Goal: Information Seeking & Learning: Compare options

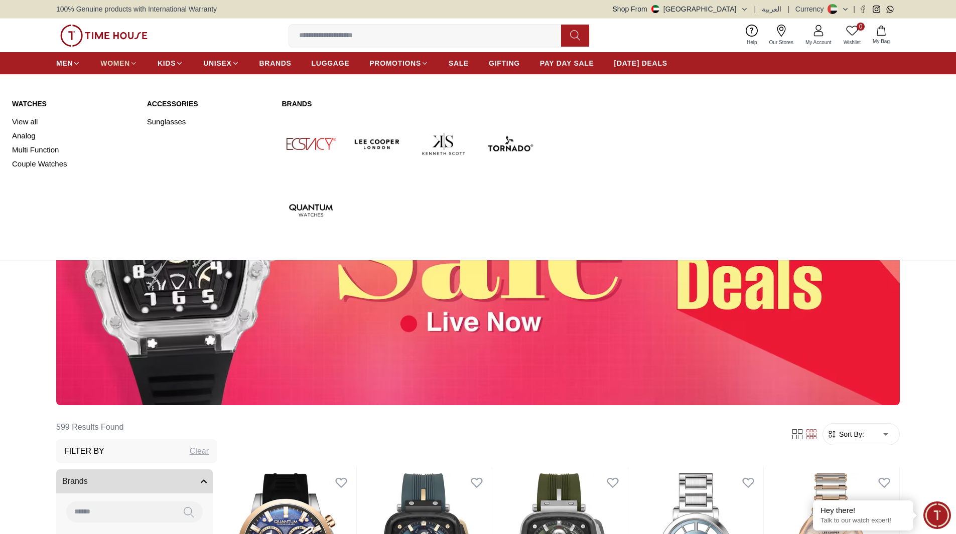
click at [109, 60] on span "WOMEN" at bounding box center [115, 63] width 30 height 10
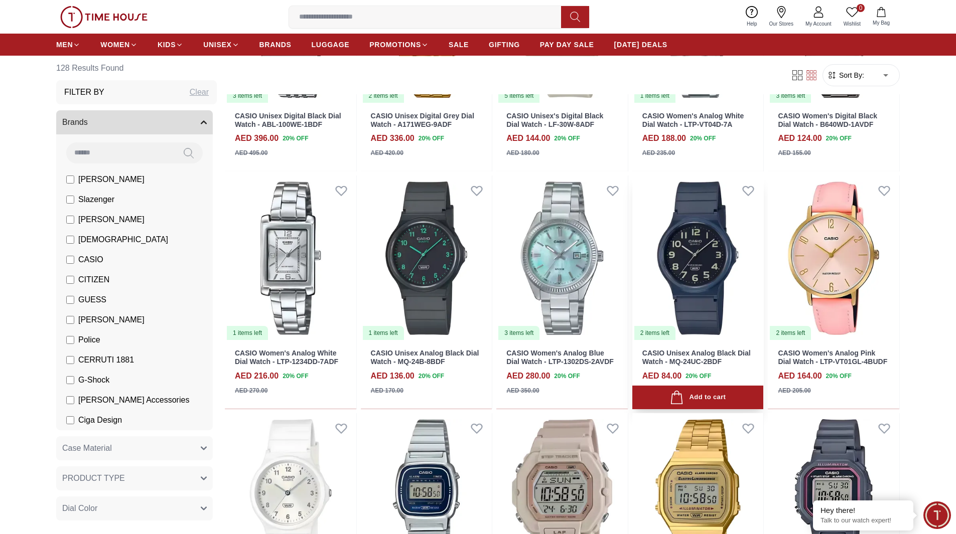
scroll to position [251, 0]
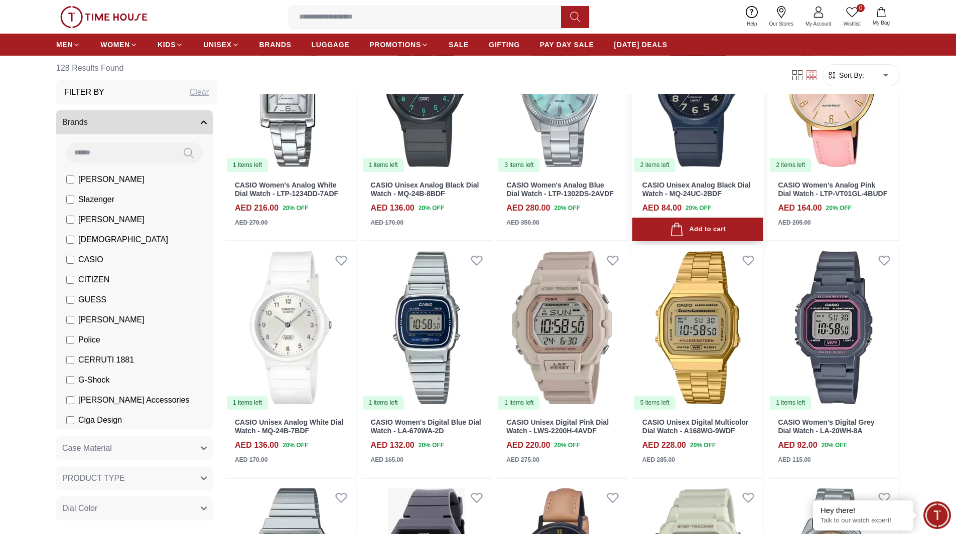
scroll to position [451, 0]
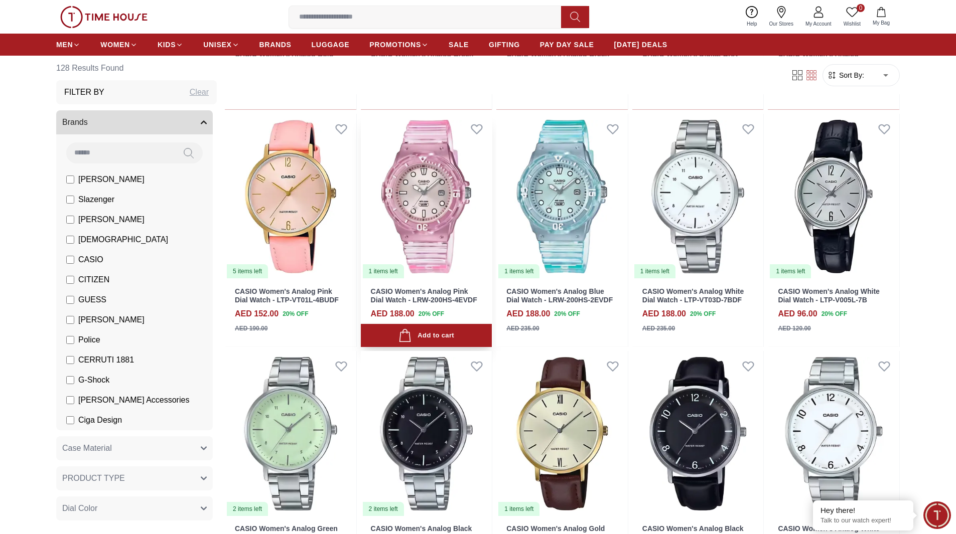
scroll to position [2458, 0]
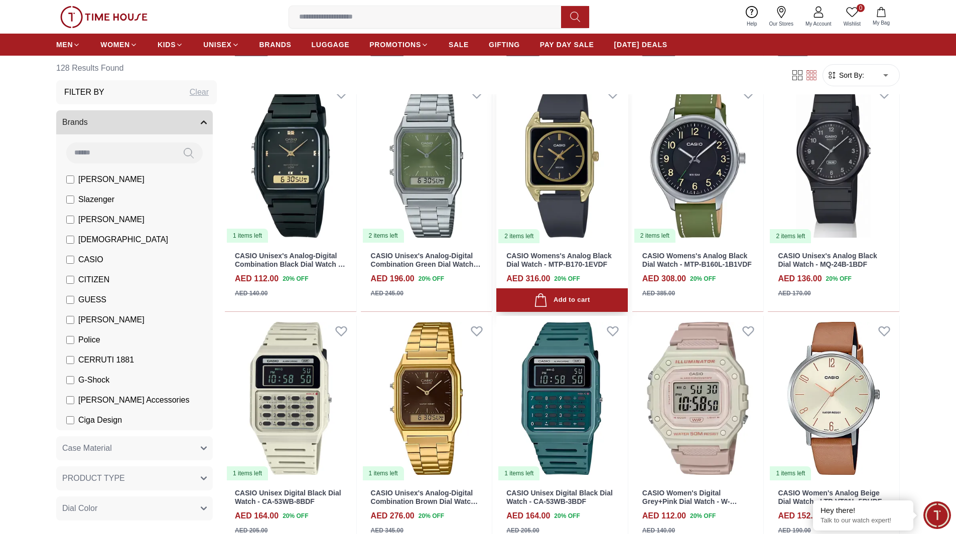
scroll to position [3411, 0]
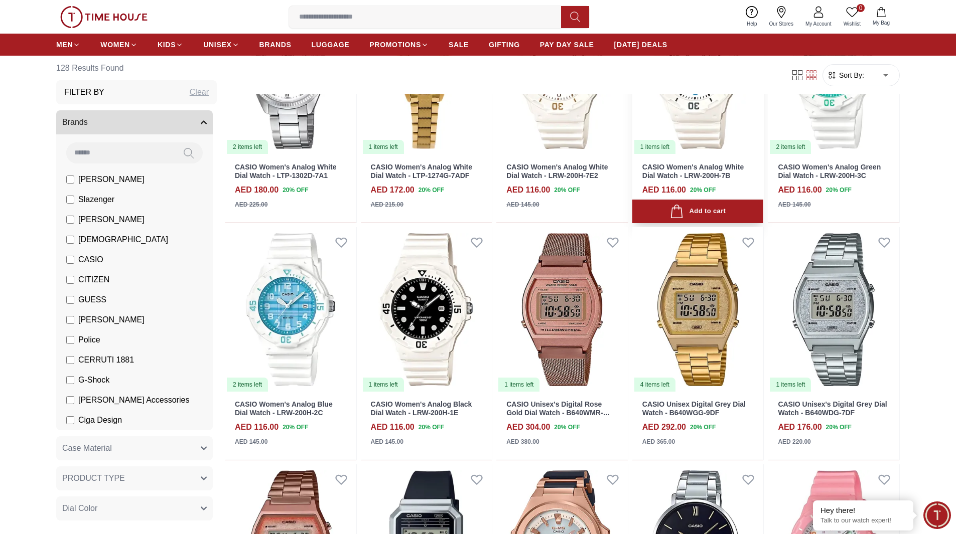
scroll to position [4214, 0]
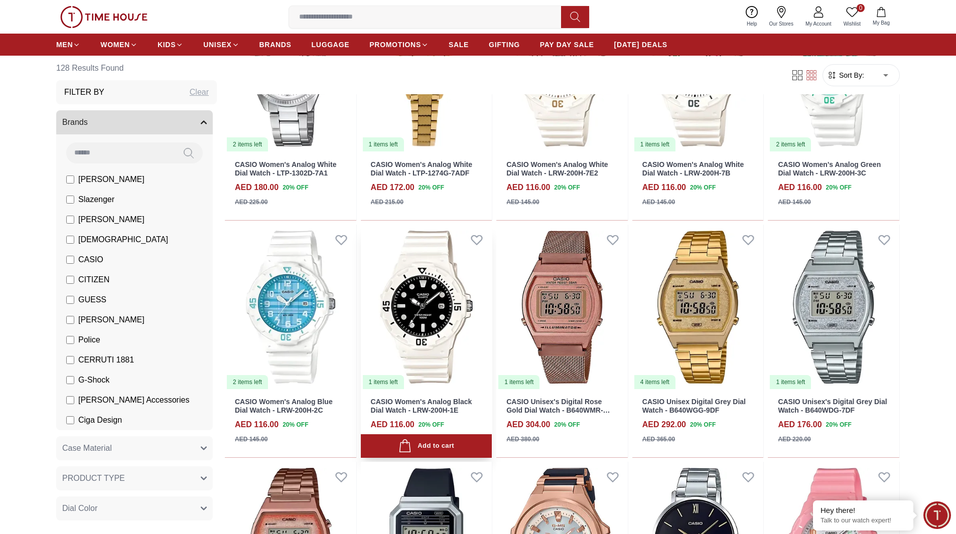
click at [422, 317] on img at bounding box center [426, 308] width 131 height 166
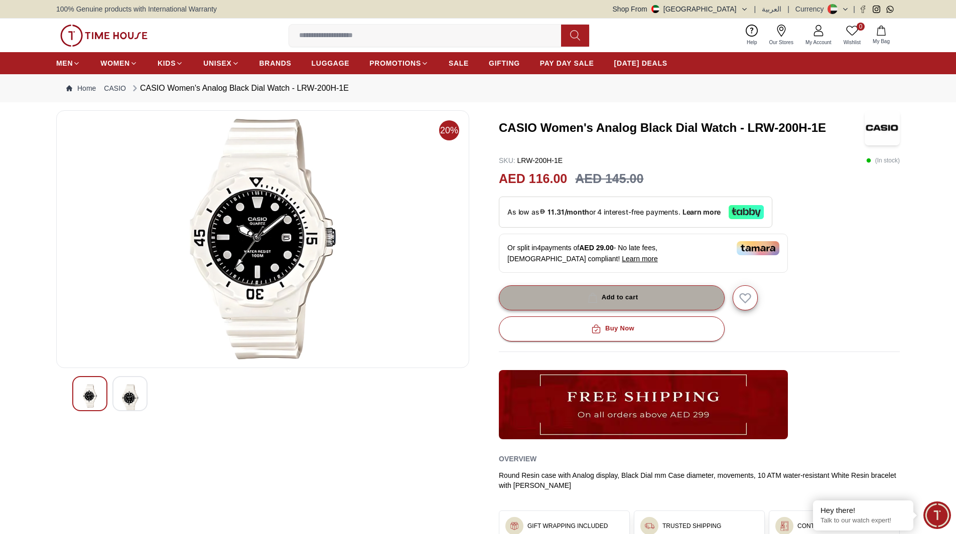
click at [653, 290] on button "Add to cart" at bounding box center [612, 297] width 226 height 25
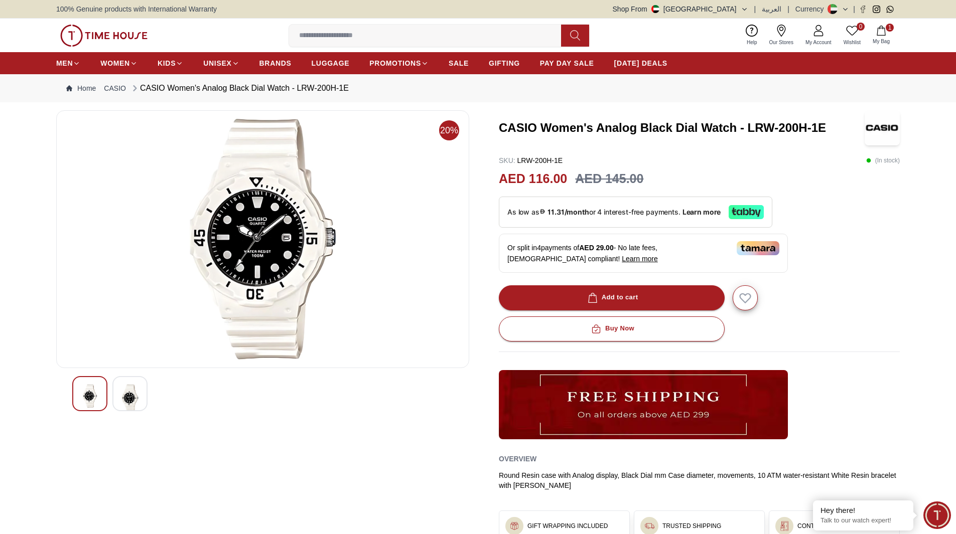
scroll to position [887, 0]
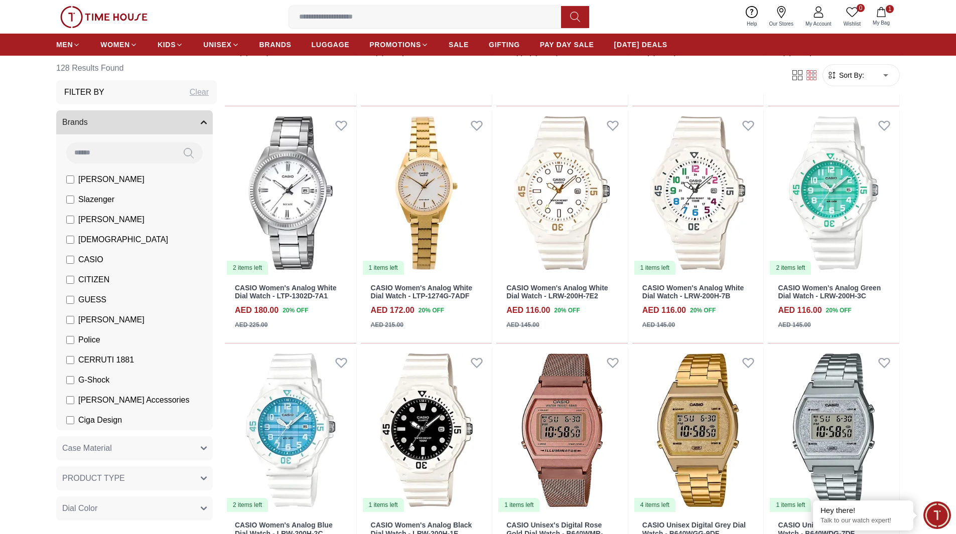
scroll to position [2442, 0]
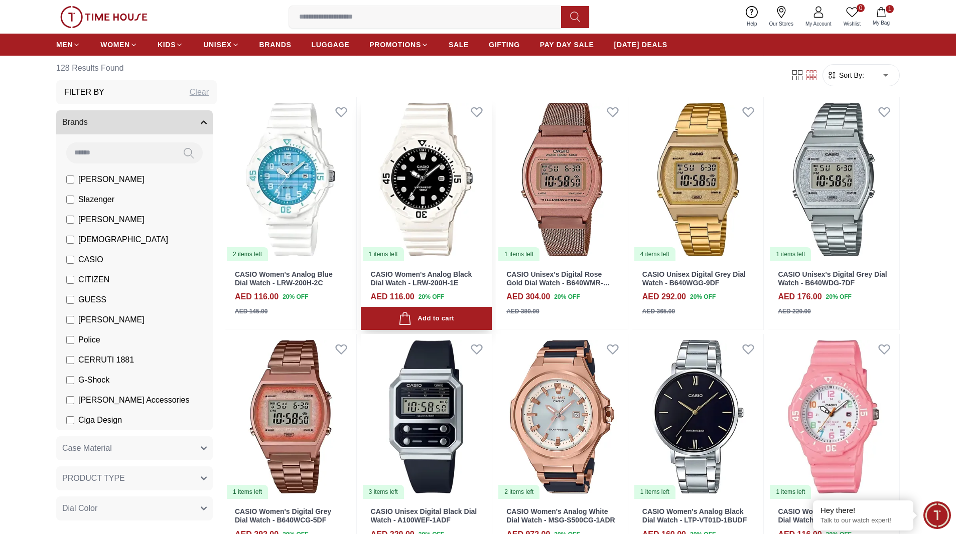
click at [428, 205] on img at bounding box center [426, 180] width 131 height 166
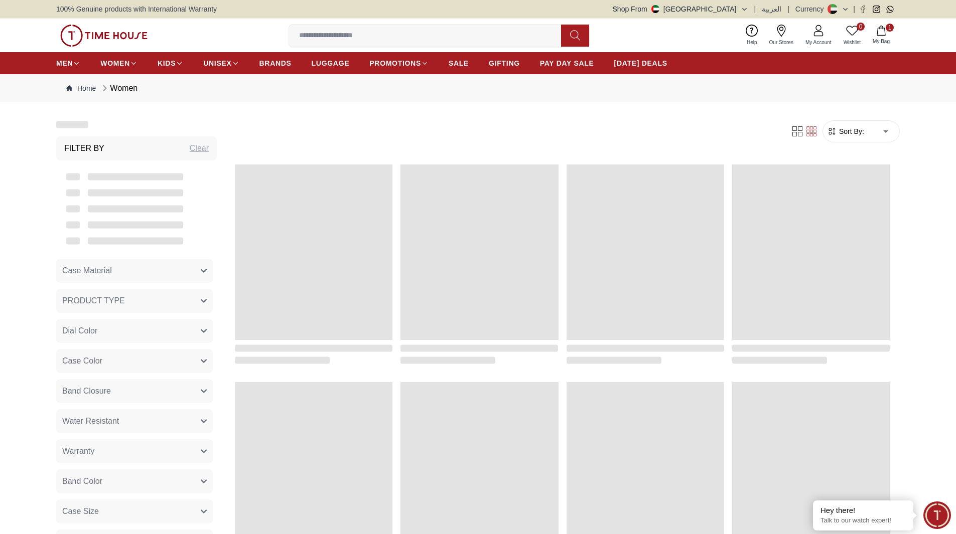
scroll to position [887, 0]
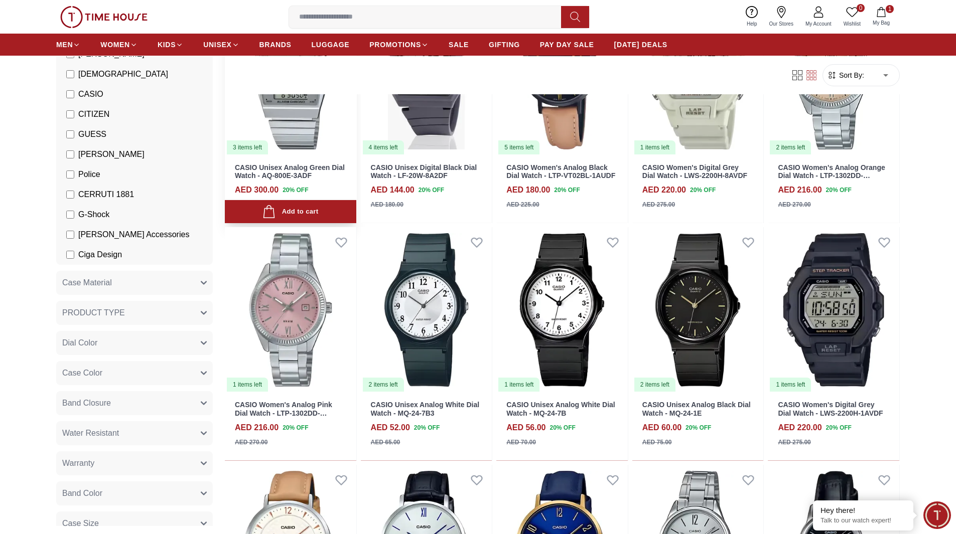
scroll to position [201, 0]
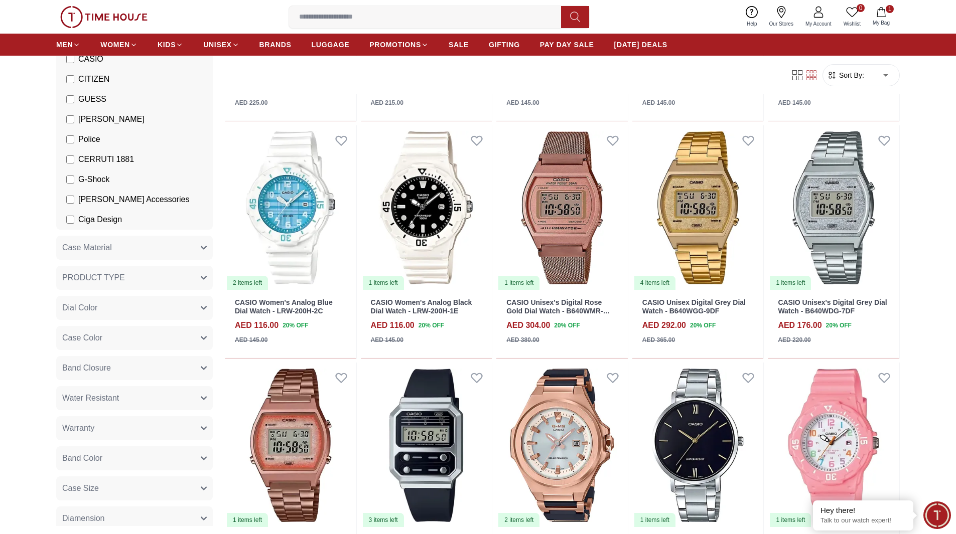
scroll to position [4314, 0]
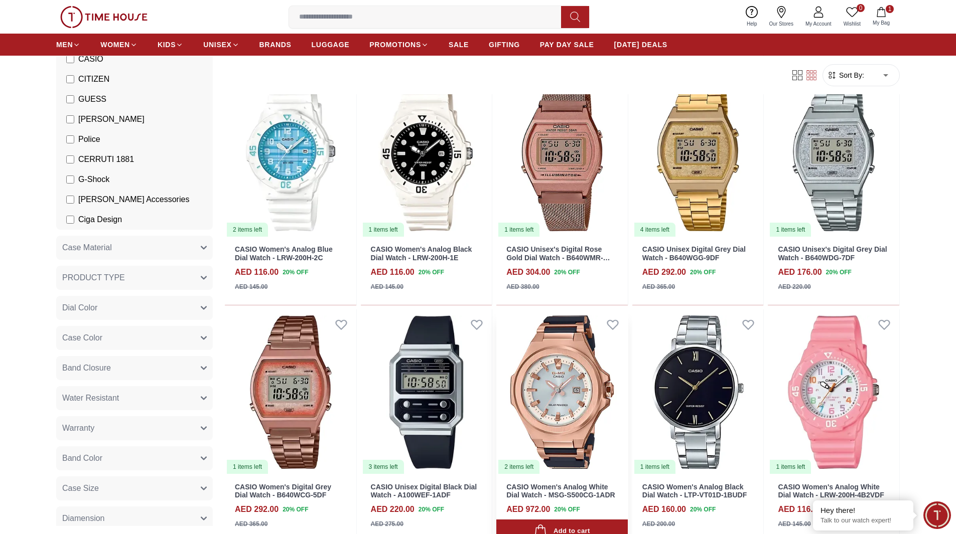
scroll to position [4465, 0]
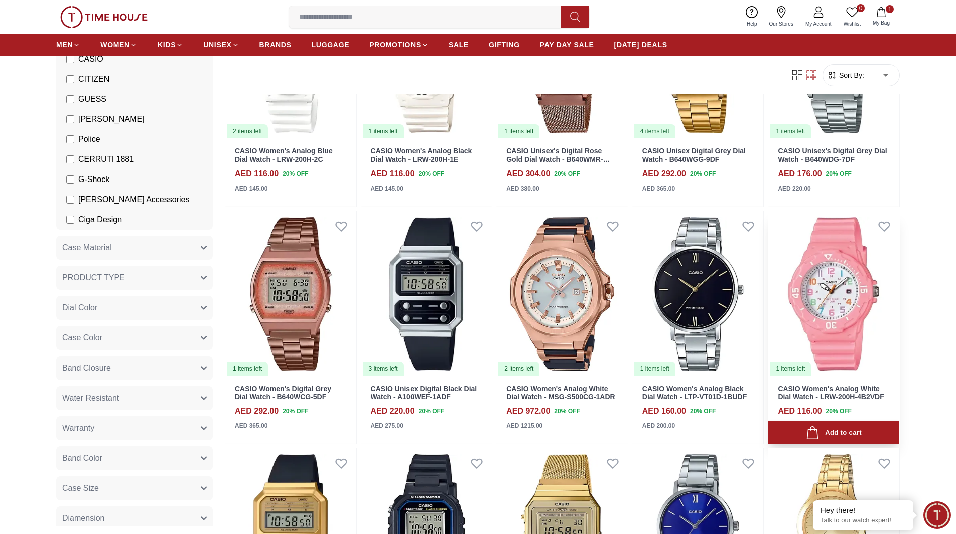
click at [827, 299] on img at bounding box center [833, 294] width 131 height 166
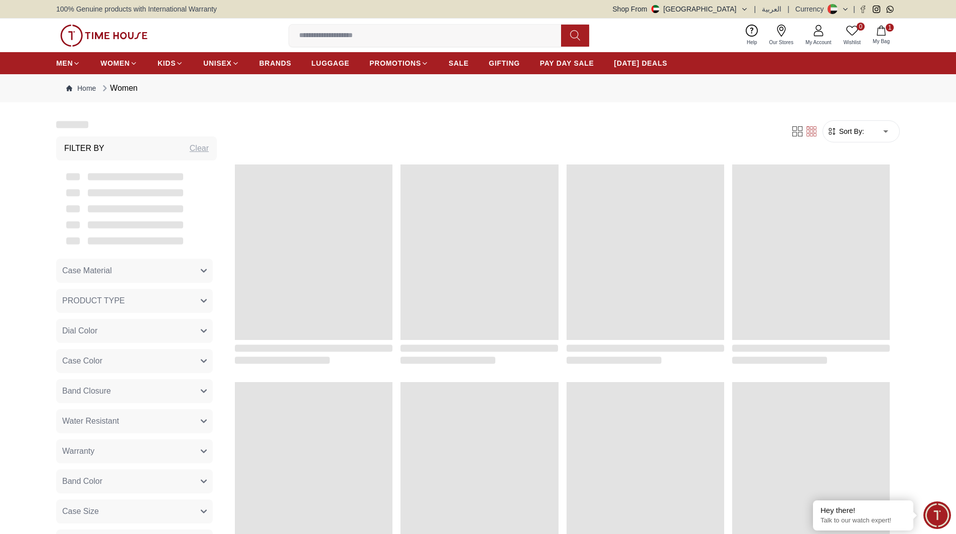
scroll to position [887, 0]
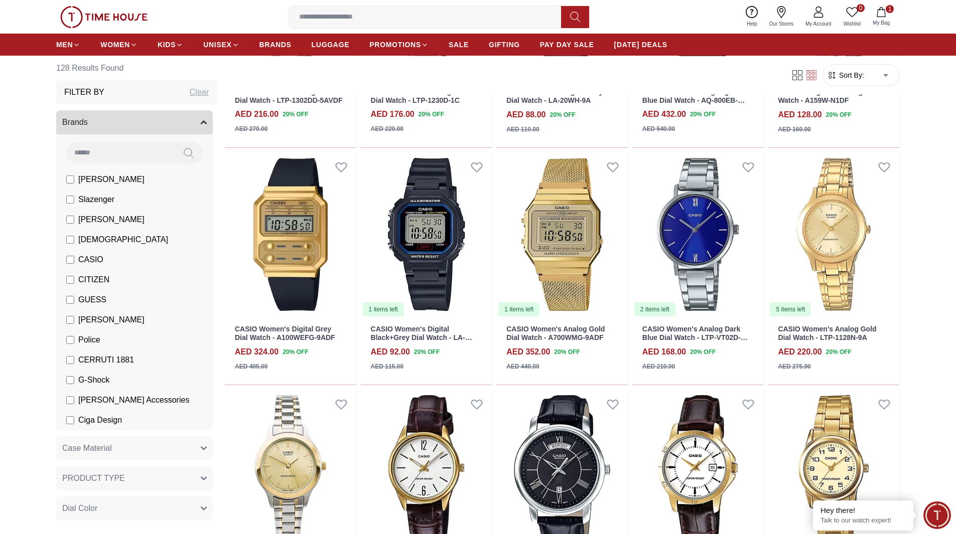
scroll to position [1940, 0]
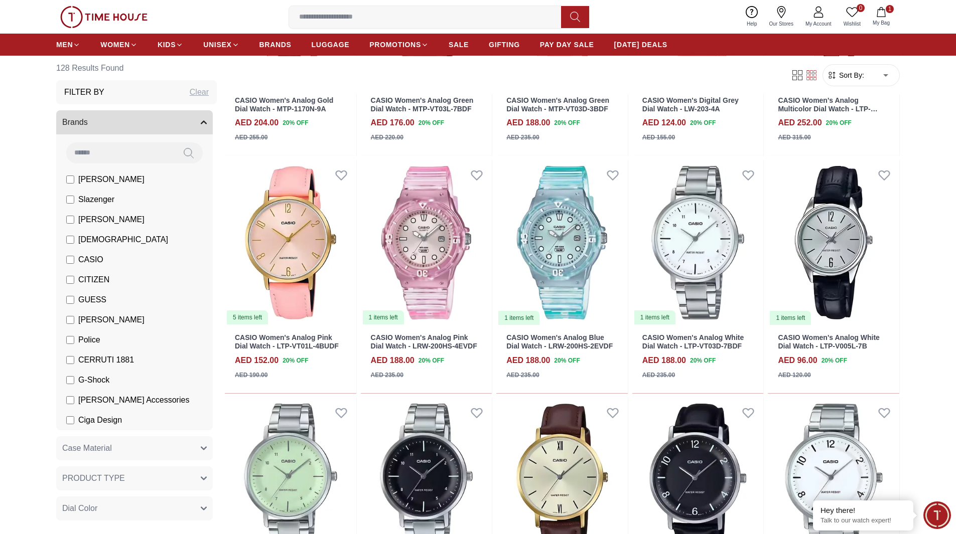
scroll to position [3345, 0]
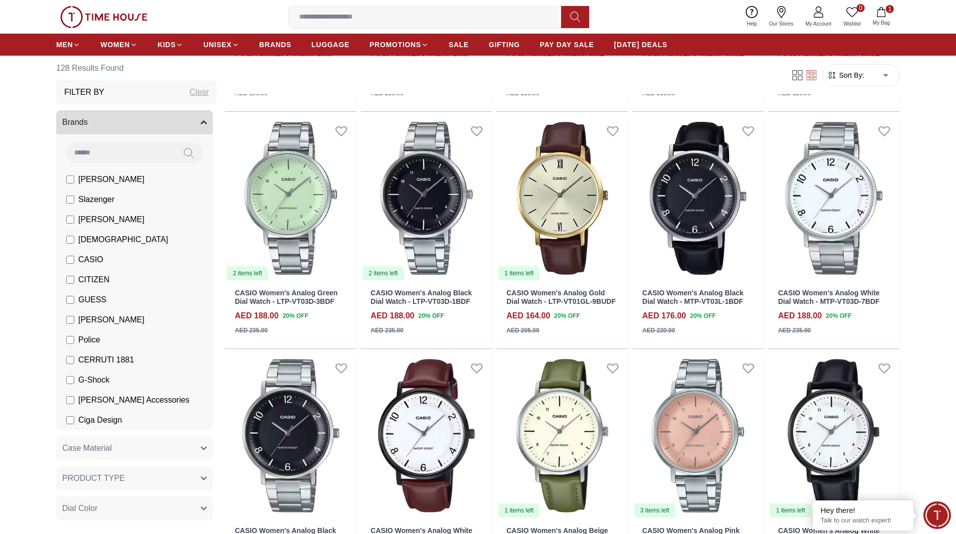
scroll to position [3696, 0]
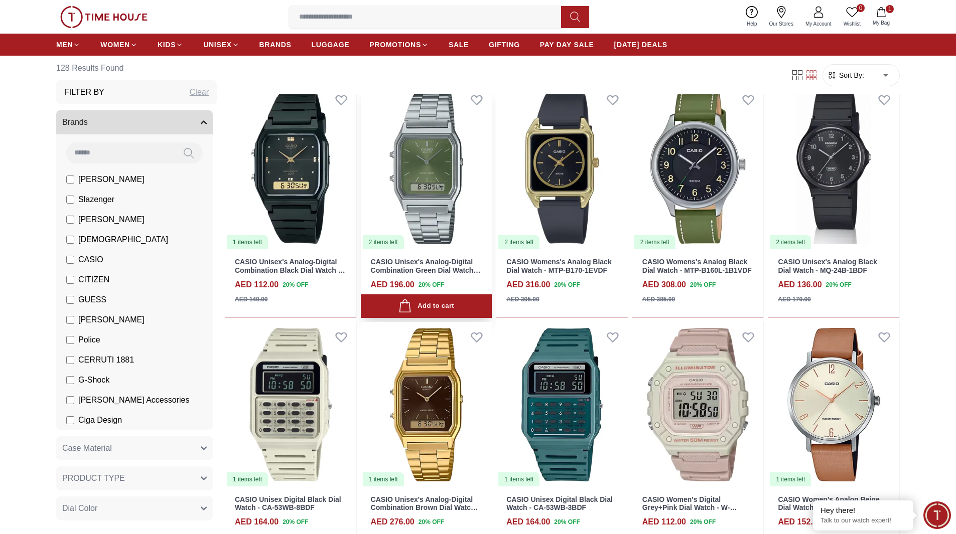
scroll to position [4549, 0]
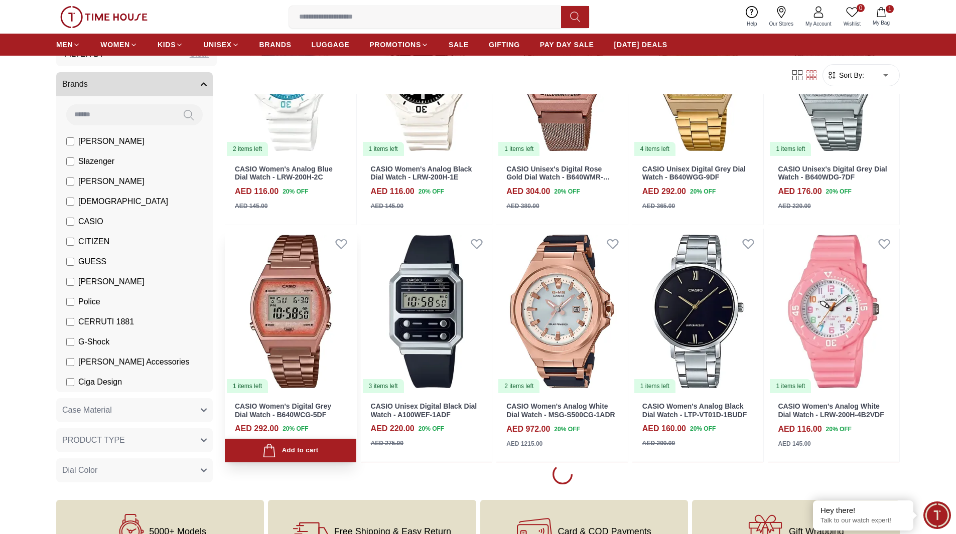
scroll to position [5283, 0]
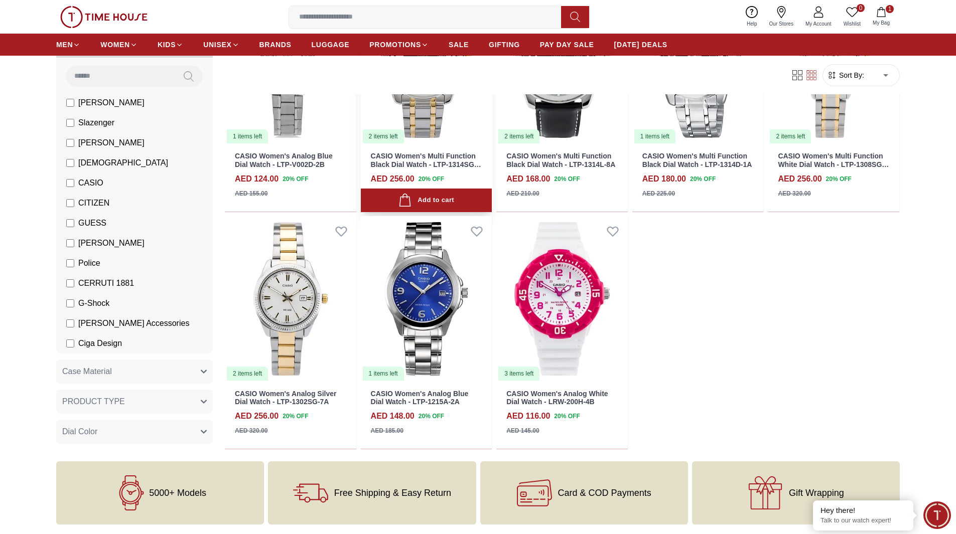
scroll to position [5885, 0]
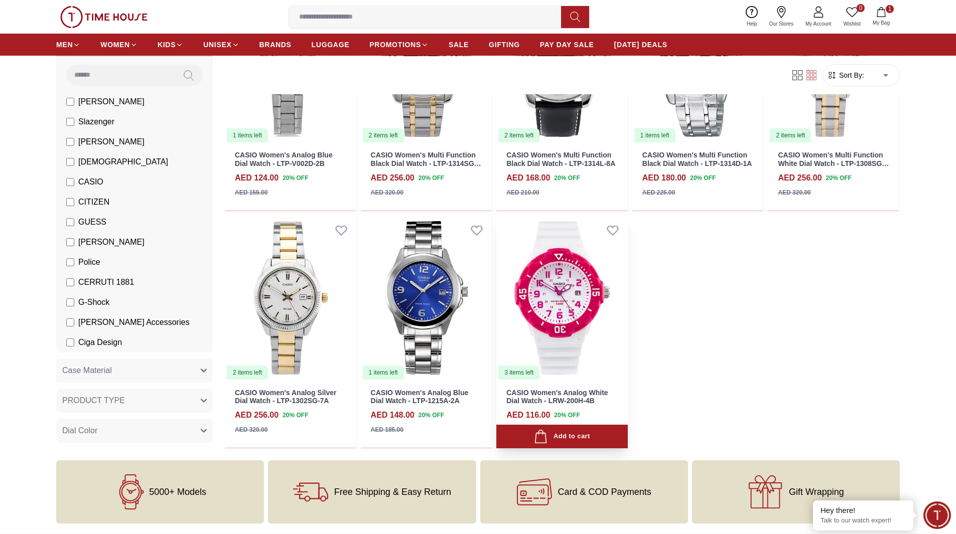
click at [558, 307] on img at bounding box center [561, 298] width 131 height 166
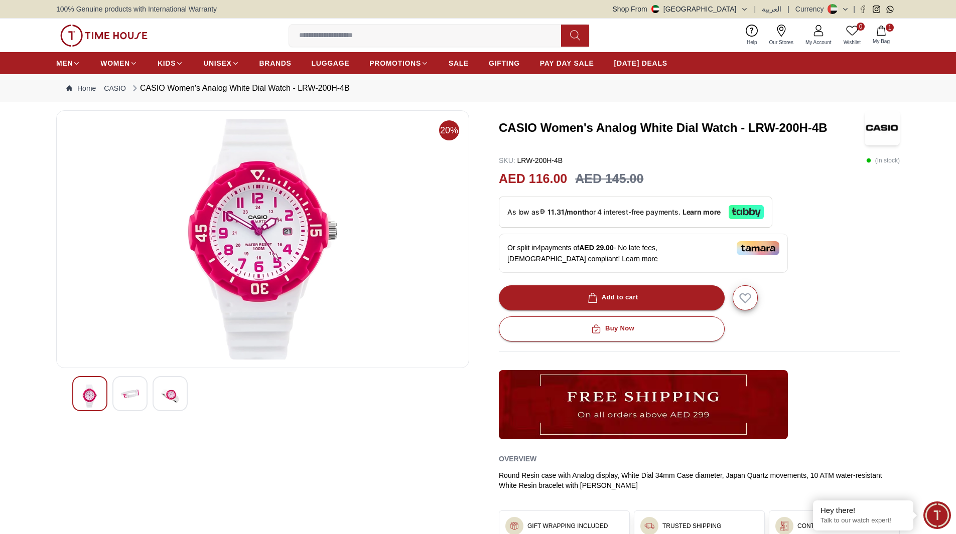
scroll to position [887, 0]
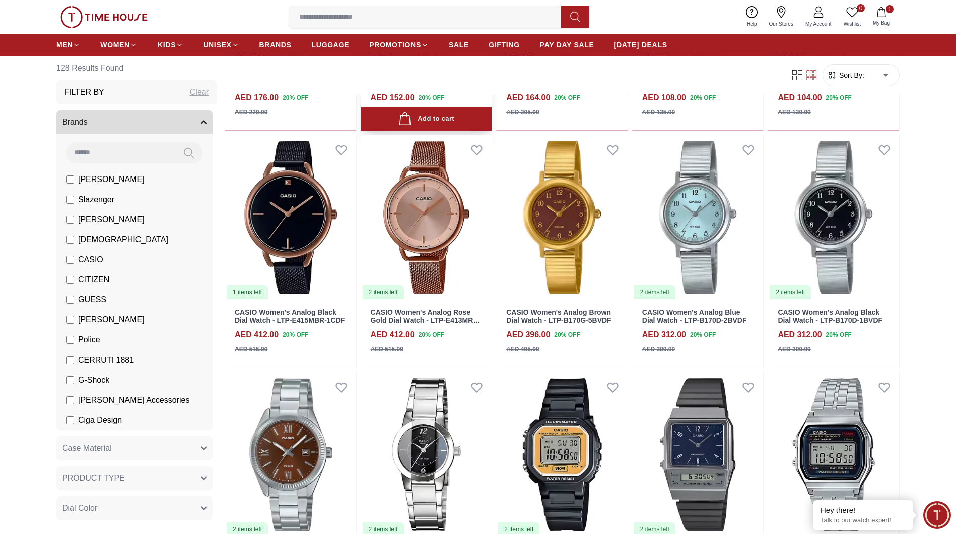
scroll to position [1489, 0]
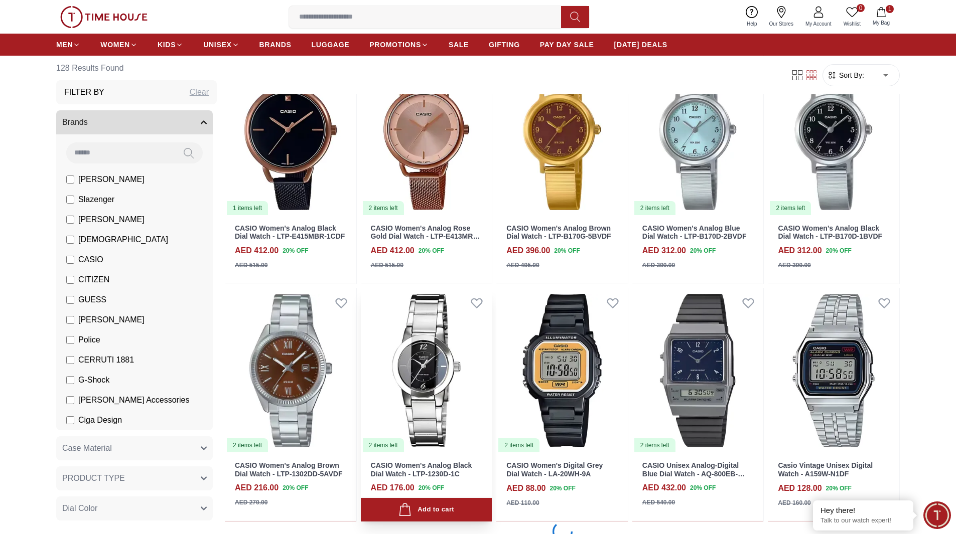
scroll to position [1639, 0]
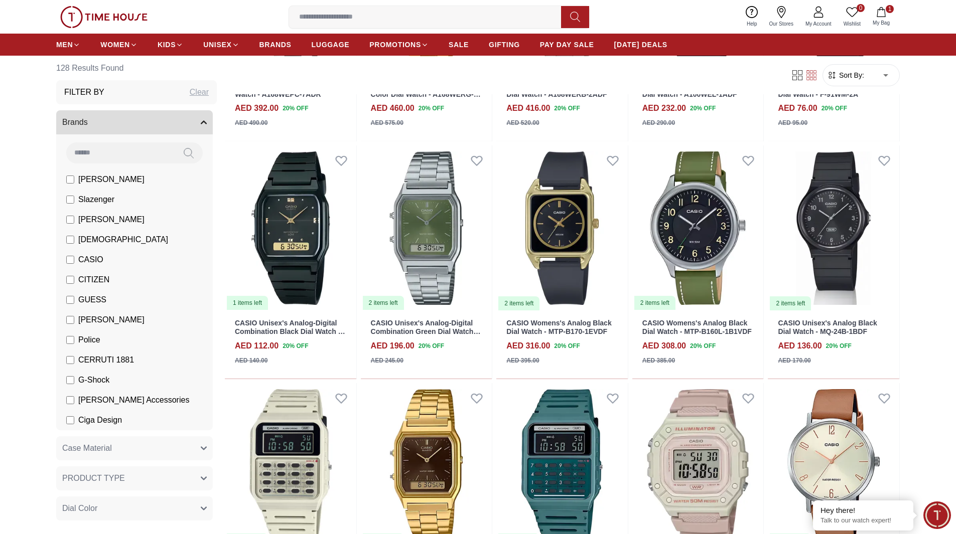
scroll to position [3345, 0]
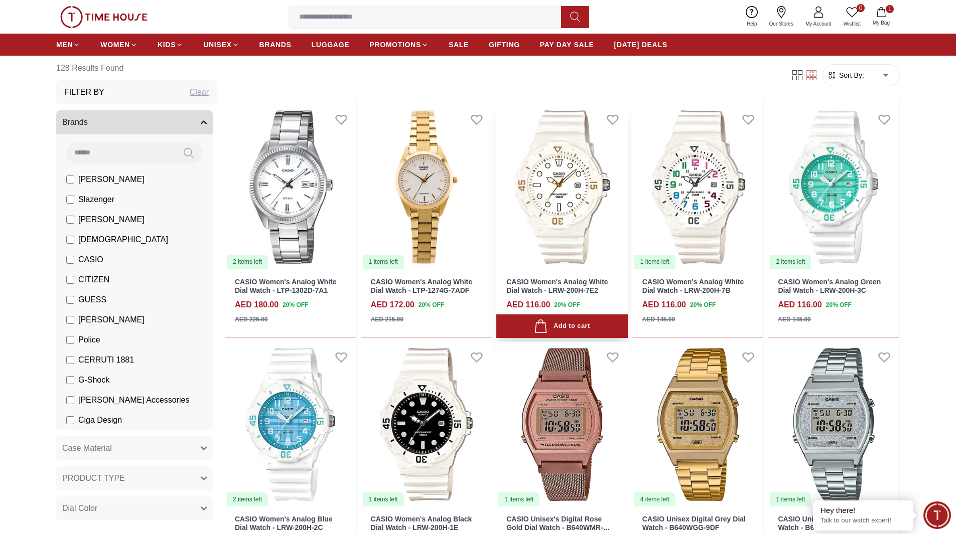
scroll to position [4098, 0]
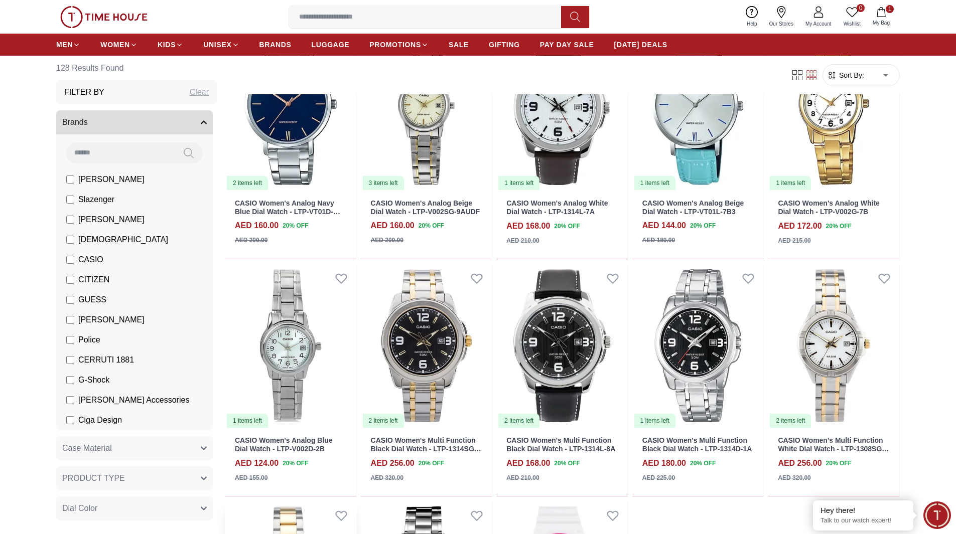
scroll to position [5434, 0]
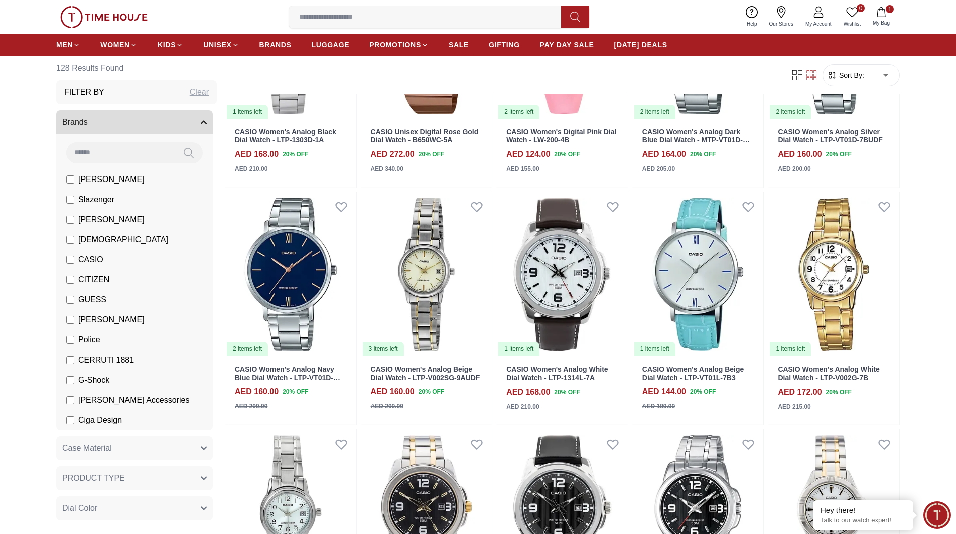
click at [71, 175] on label "[PERSON_NAME]" at bounding box center [105, 180] width 78 height 12
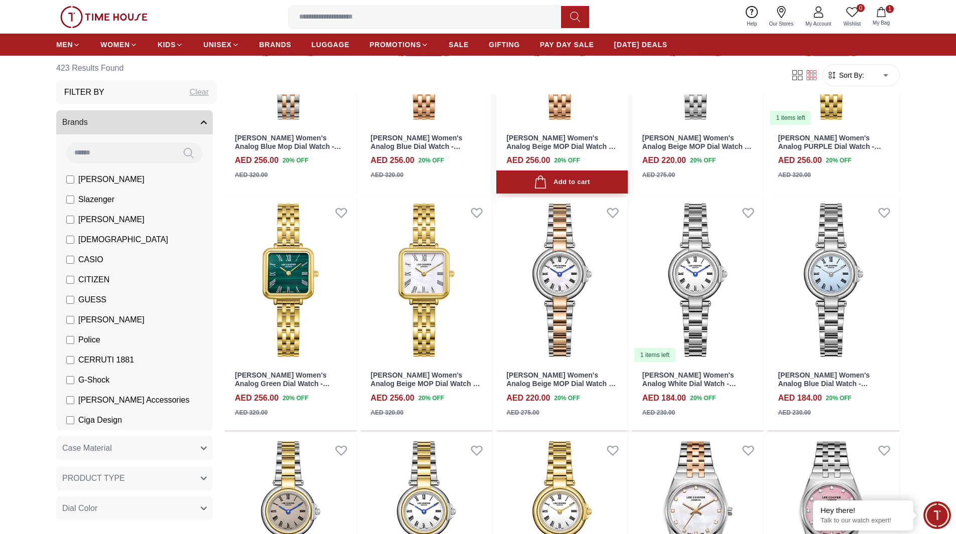
scroll to position [301, 0]
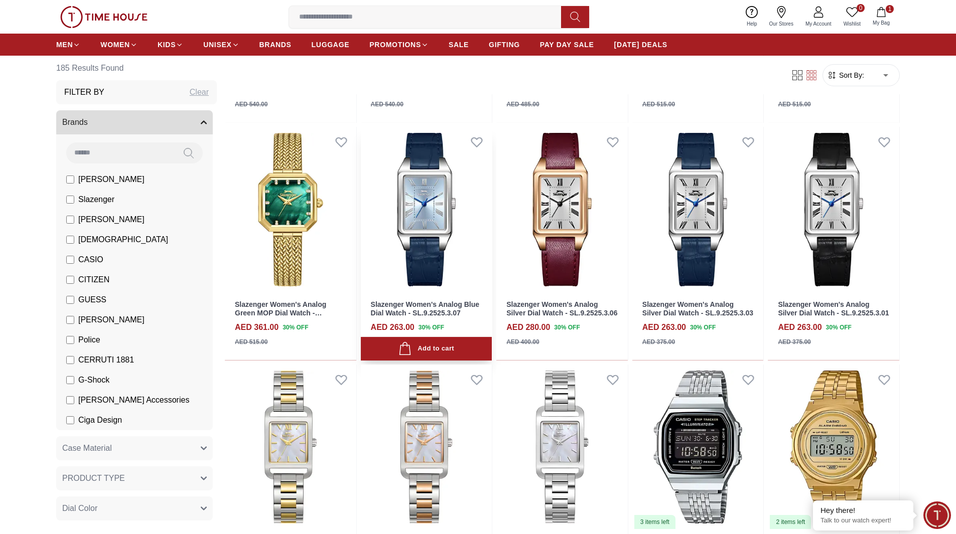
scroll to position [451, 0]
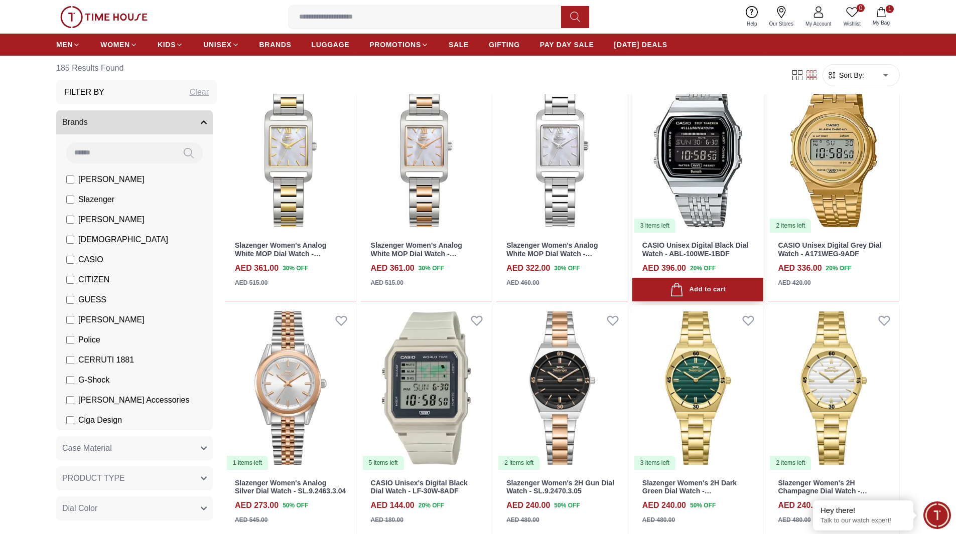
scroll to position [451, 0]
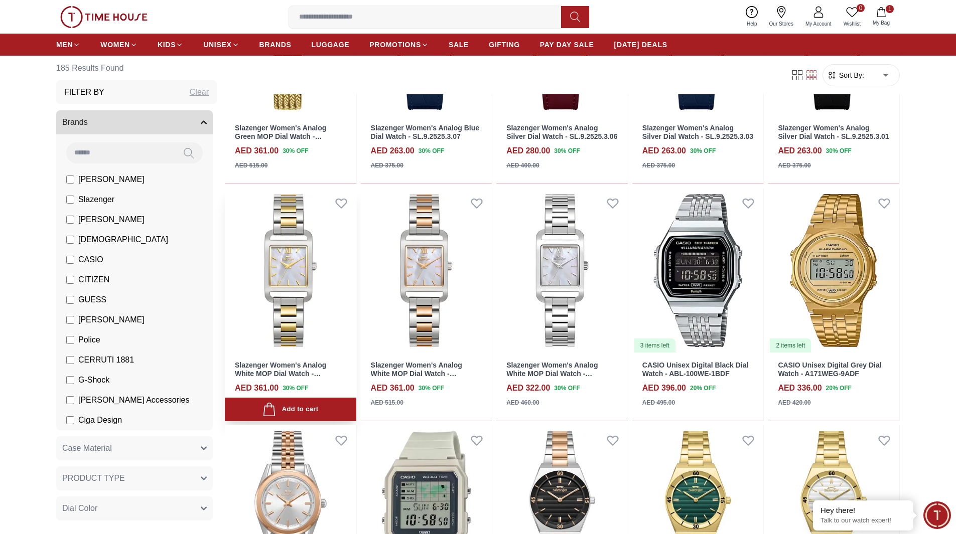
click at [284, 255] on img at bounding box center [290, 271] width 131 height 166
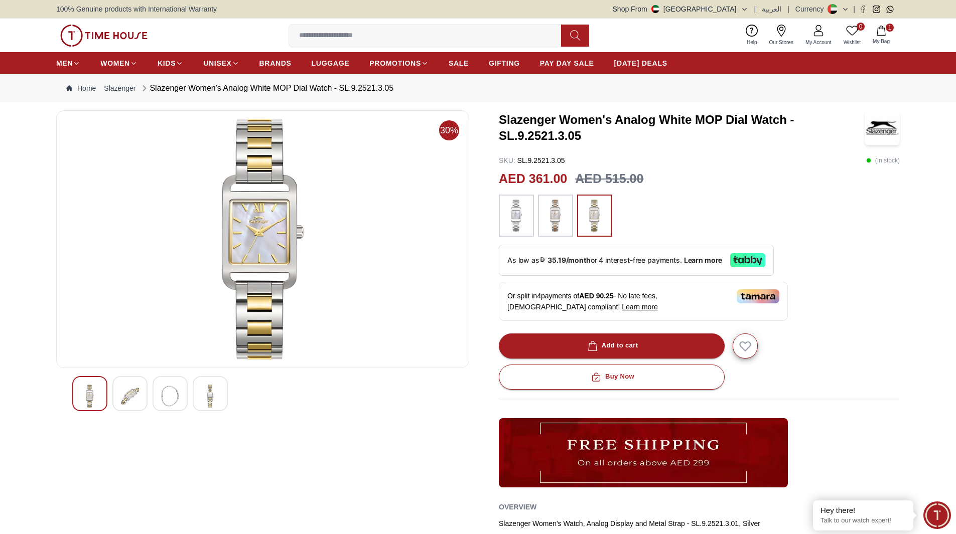
click at [523, 217] on img at bounding box center [516, 216] width 25 height 32
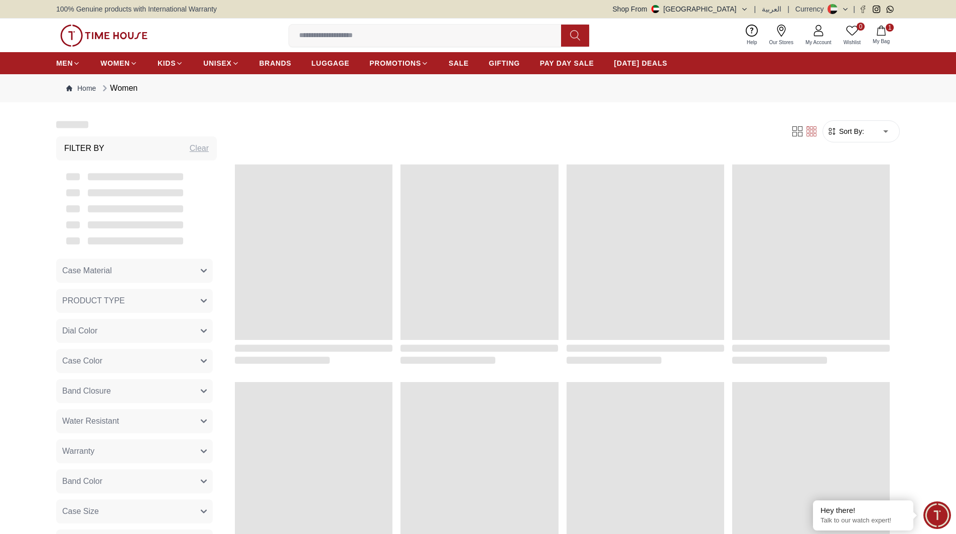
scroll to position [451, 0]
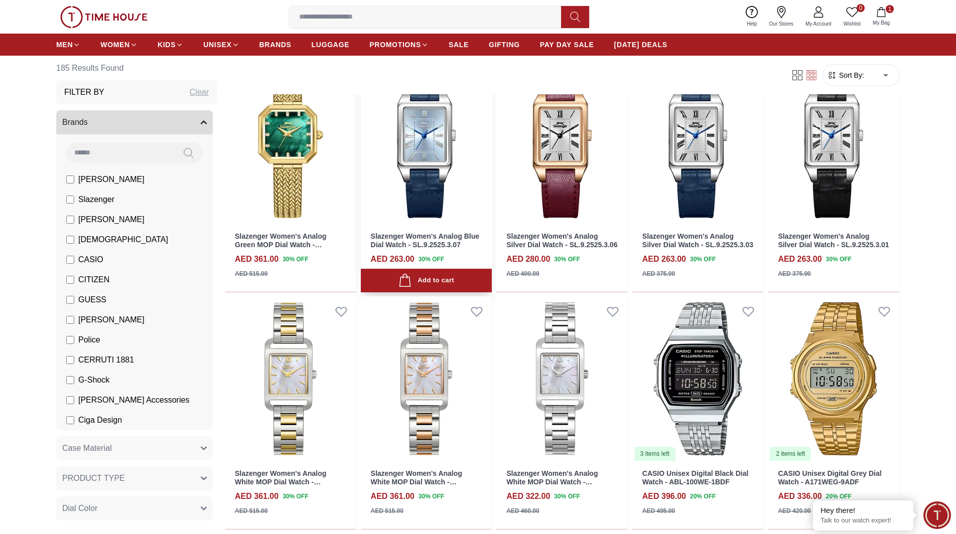
scroll to position [251, 0]
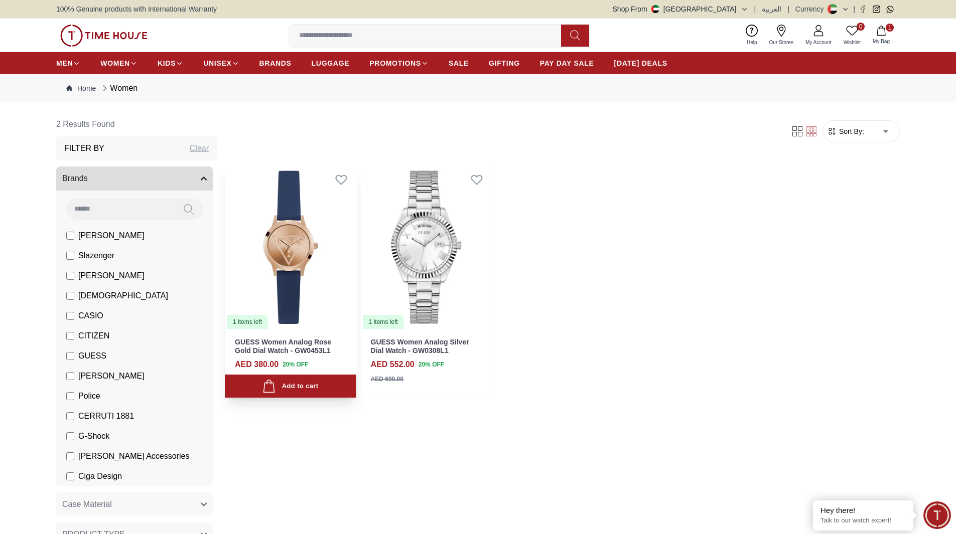
click at [287, 263] on img at bounding box center [290, 248] width 131 height 166
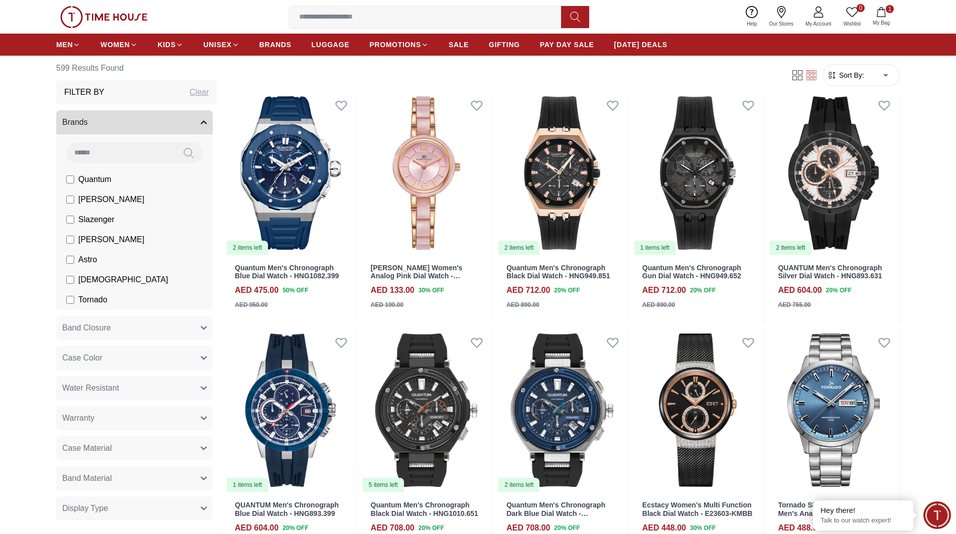
scroll to position [853, 0]
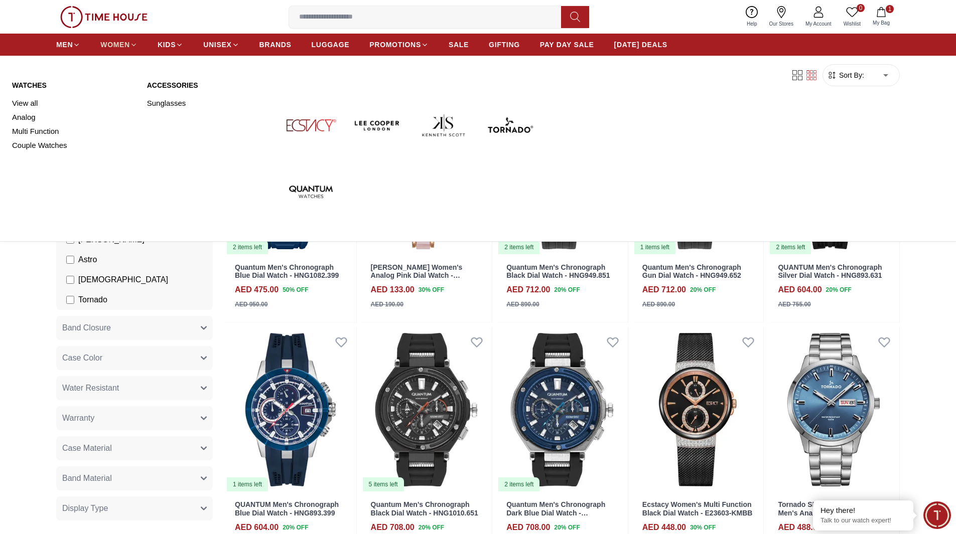
click at [115, 42] on span "WOMEN" at bounding box center [115, 45] width 30 height 10
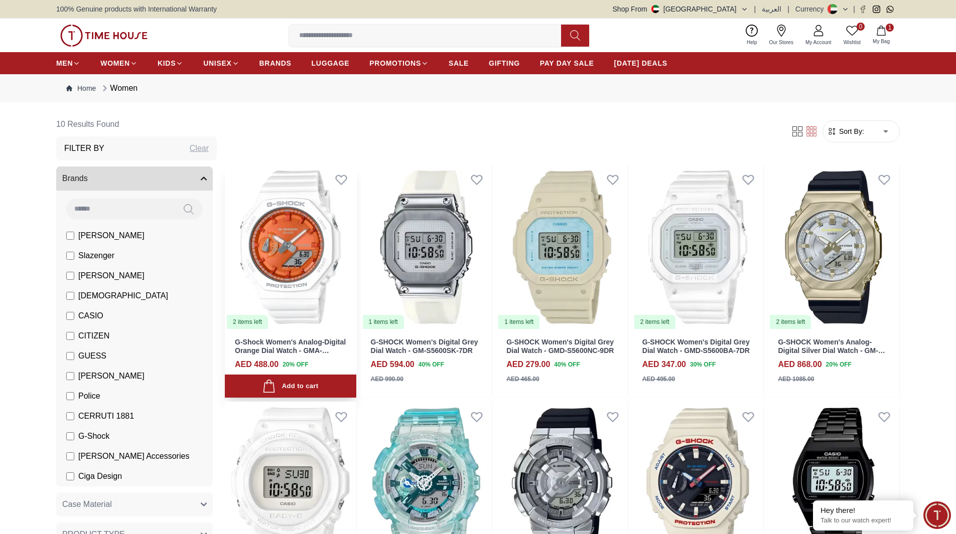
click at [308, 256] on img at bounding box center [290, 248] width 131 height 166
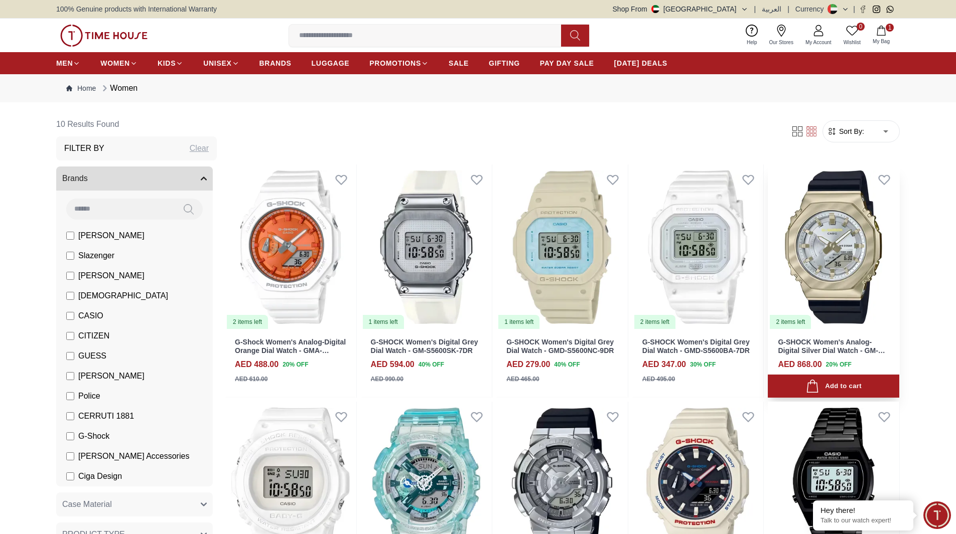
click at [841, 237] on img at bounding box center [833, 248] width 131 height 166
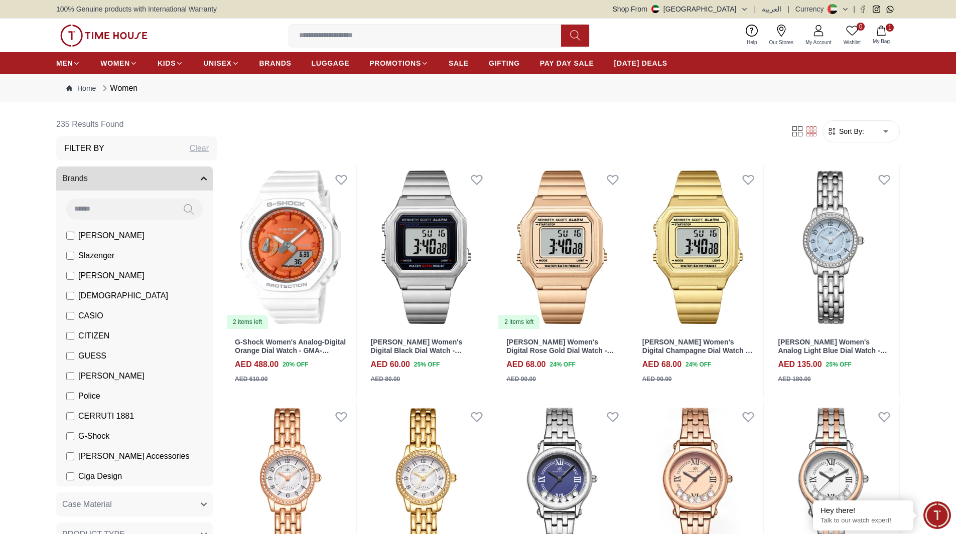
click at [68, 442] on li "G-Shock" at bounding box center [136, 436] width 153 height 20
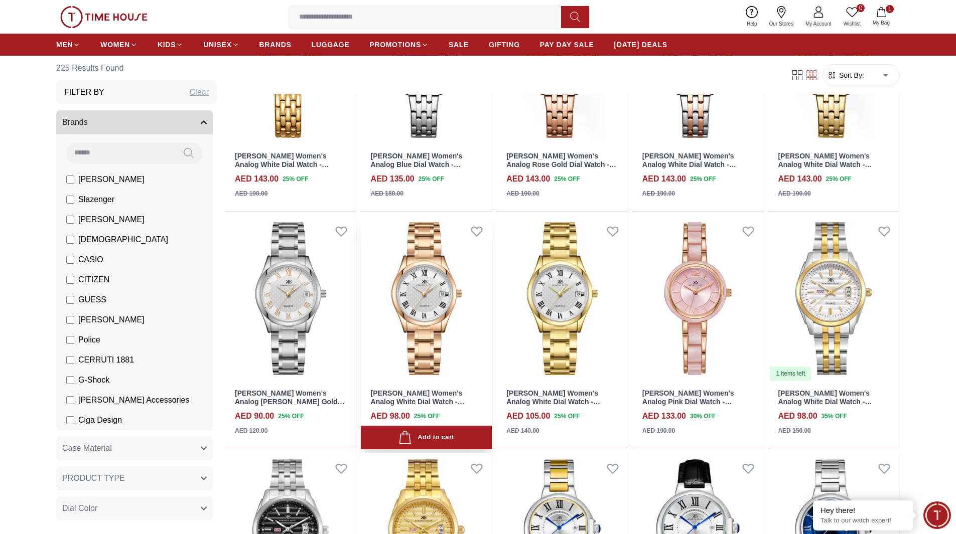
scroll to position [451, 0]
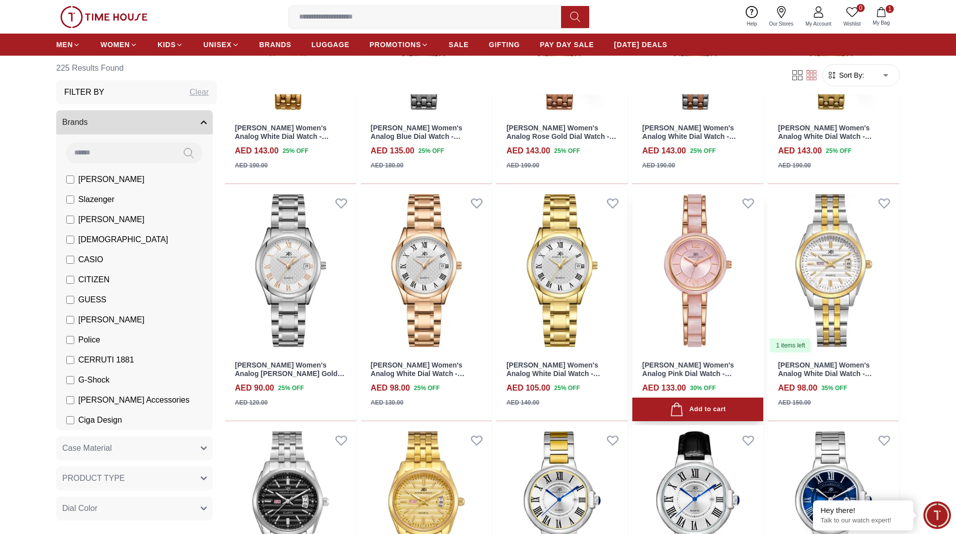
click at [701, 271] on img at bounding box center [697, 271] width 131 height 166
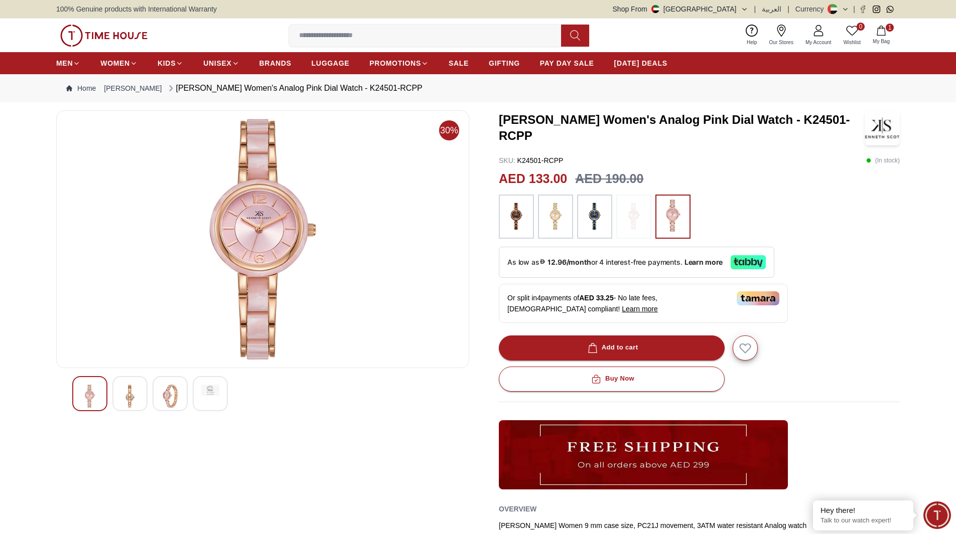
click at [519, 221] on img at bounding box center [516, 217] width 25 height 34
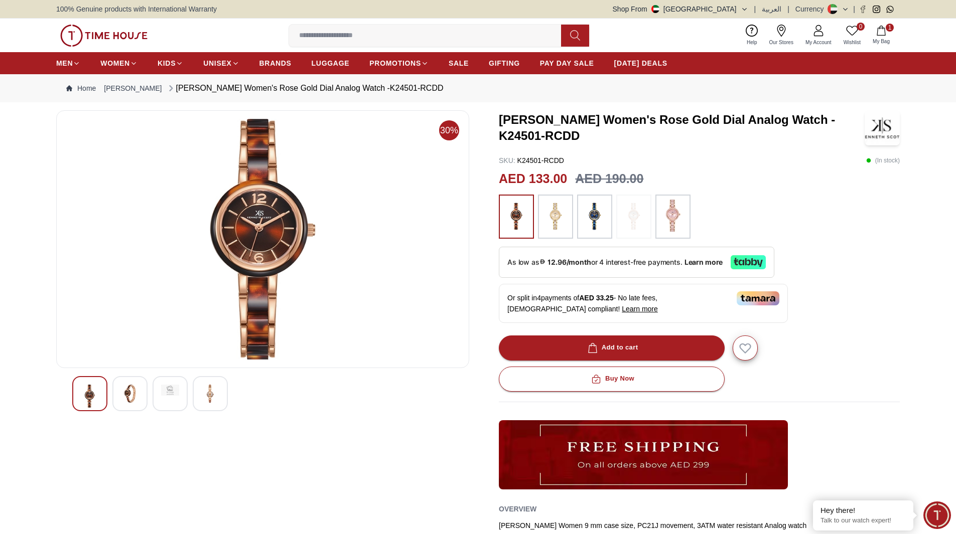
click at [590, 227] on img at bounding box center [594, 217] width 25 height 34
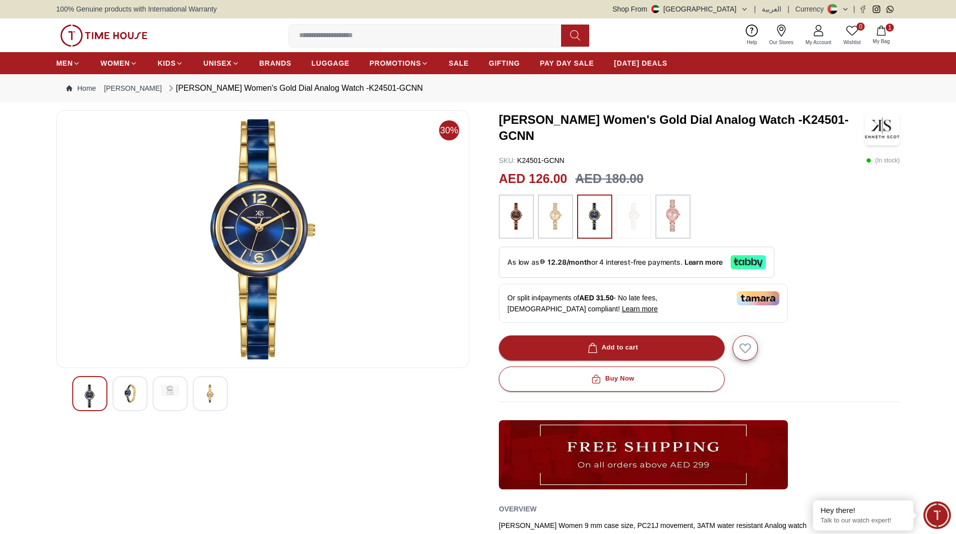
click at [673, 223] on img at bounding box center [672, 216] width 25 height 32
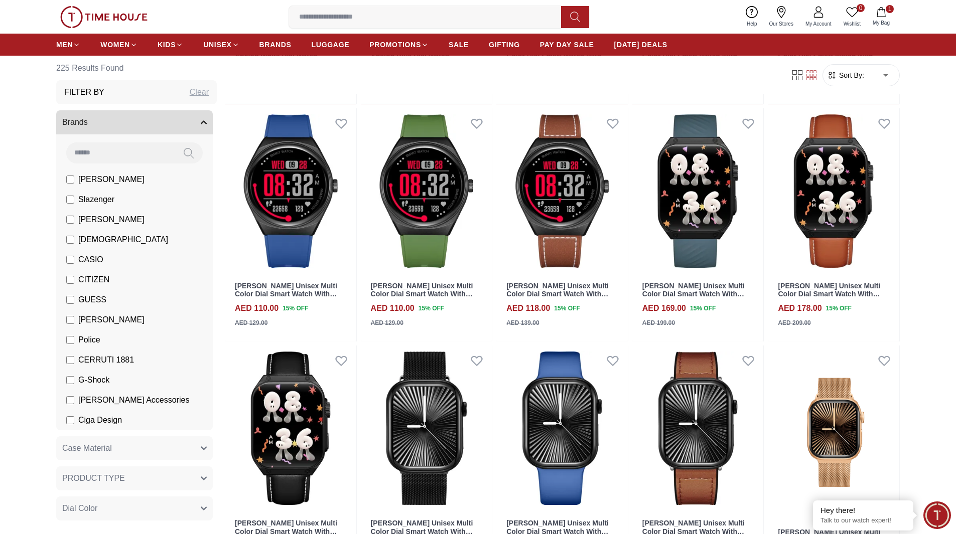
scroll to position [1655, 0]
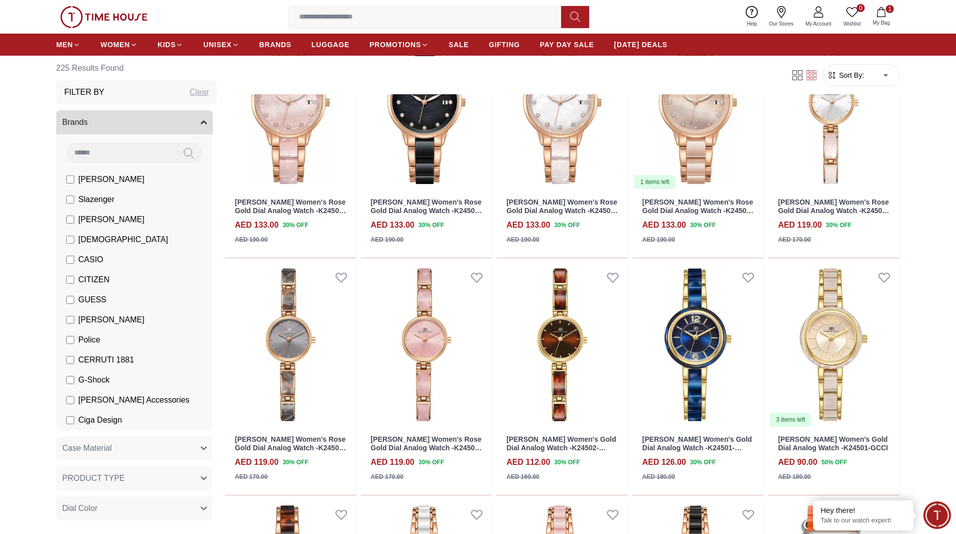
scroll to position [2458, 0]
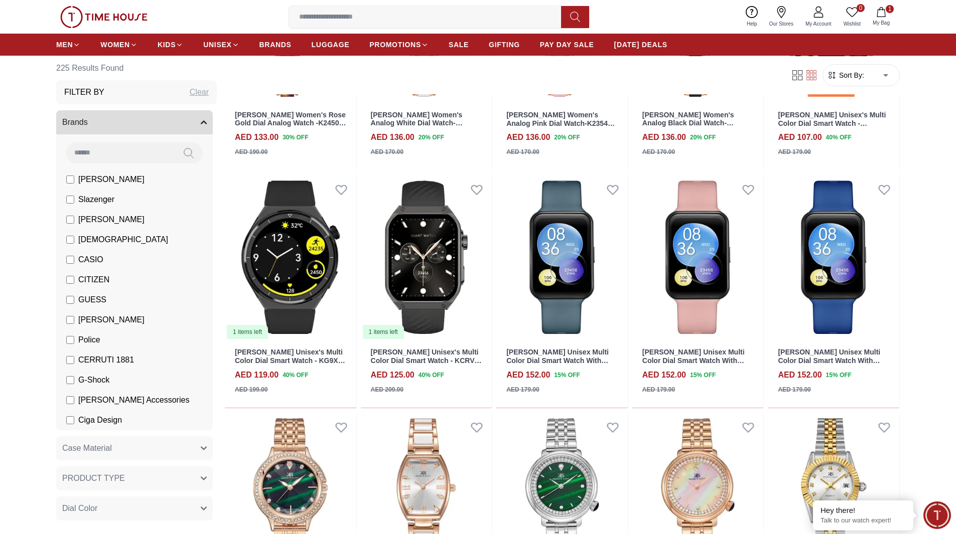
scroll to position [2859, 0]
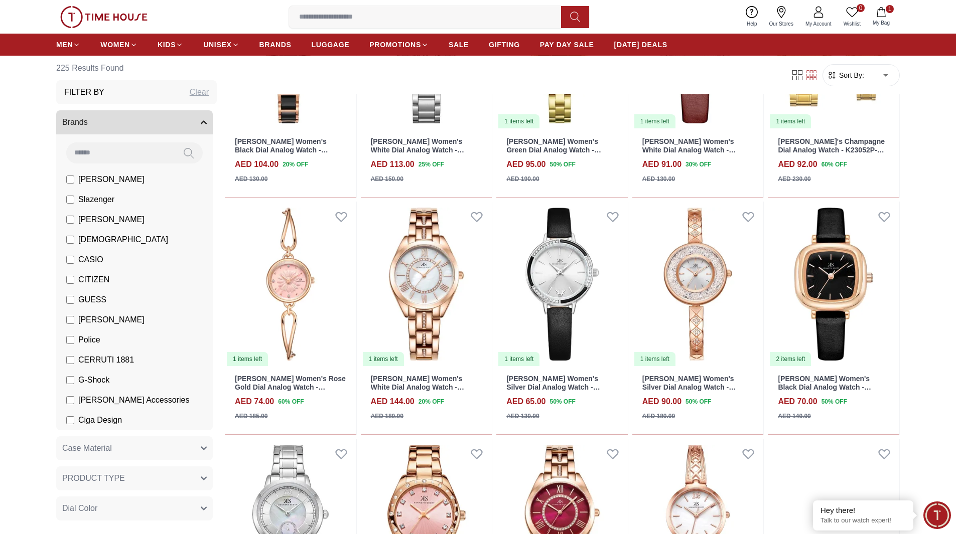
scroll to position [3863, 0]
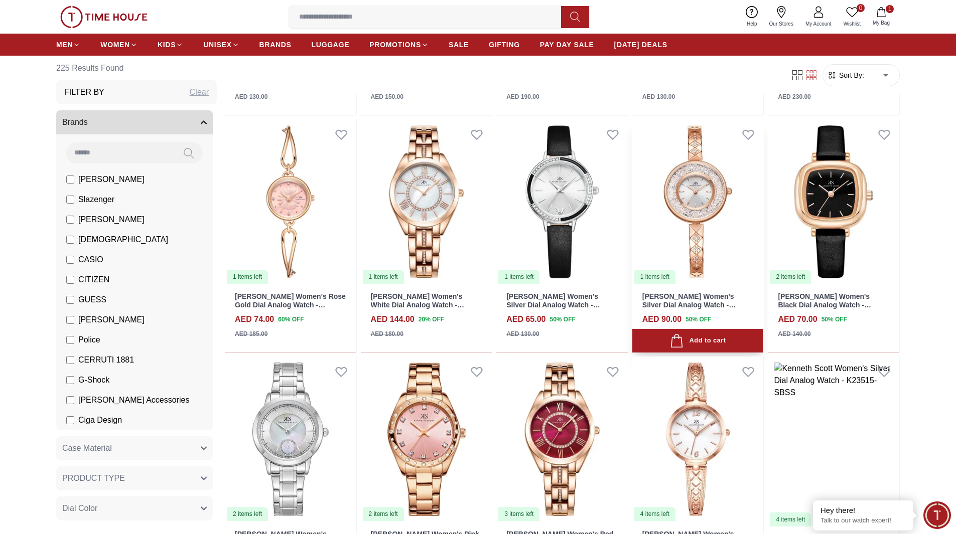
click at [675, 193] on img at bounding box center [697, 202] width 131 height 166
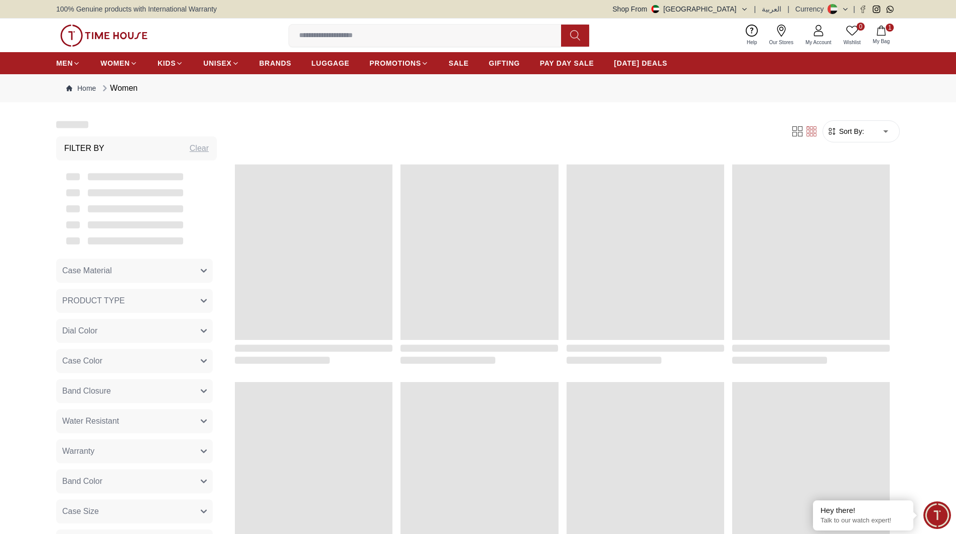
scroll to position [887, 0]
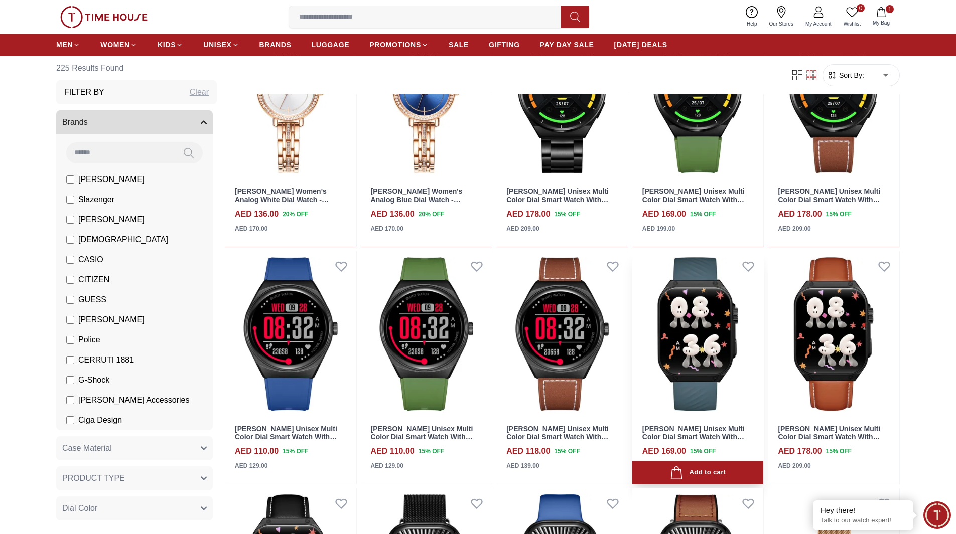
scroll to position [1439, 0]
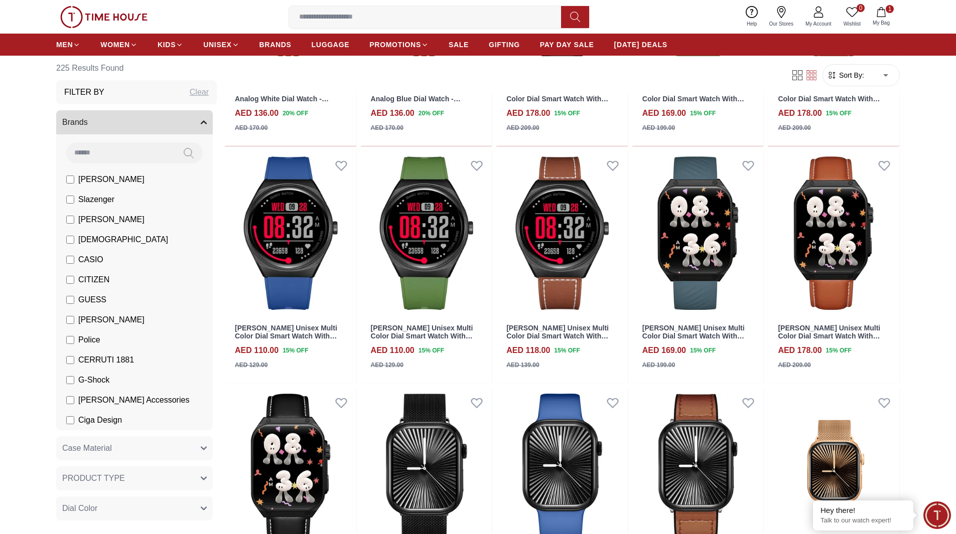
click at [74, 217] on label "[PERSON_NAME]" at bounding box center [105, 220] width 78 height 12
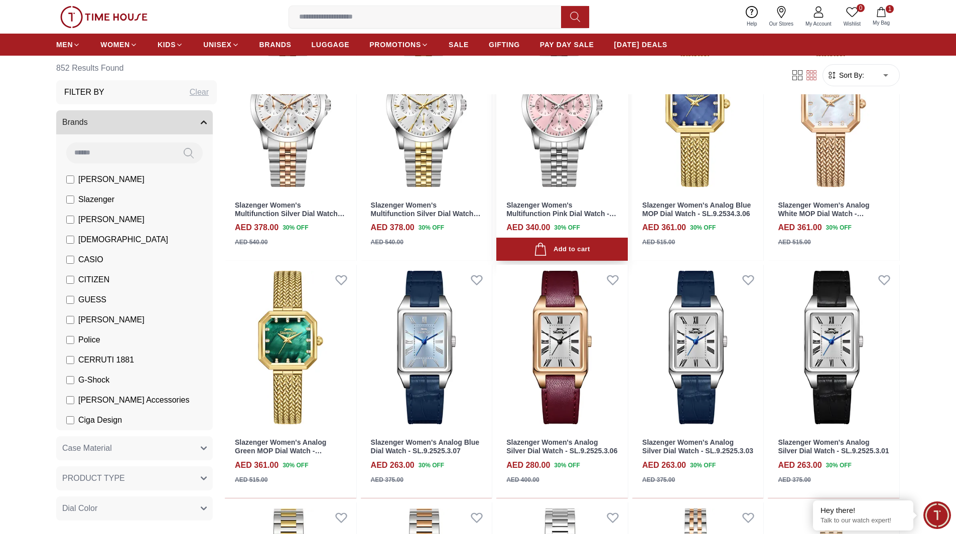
scroll to position [201, 0]
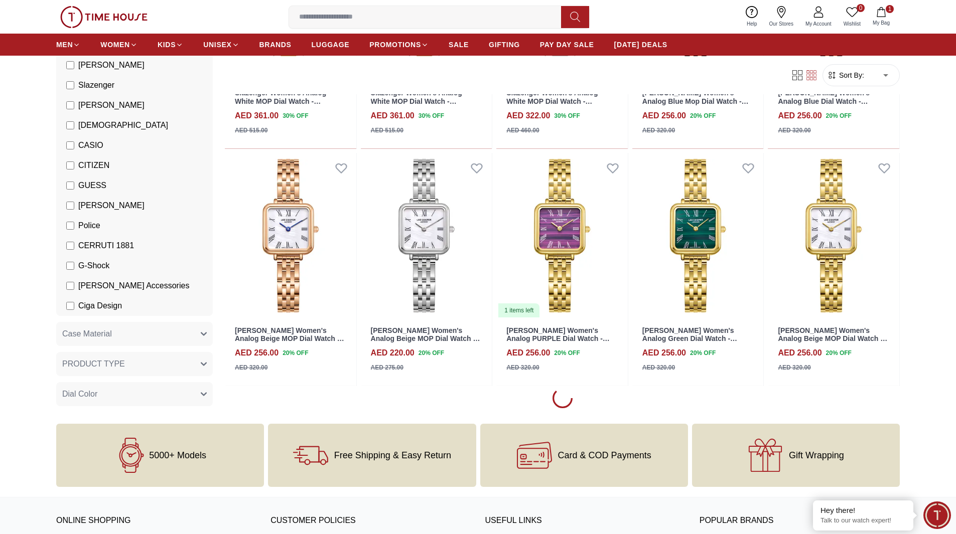
scroll to position [752, 0]
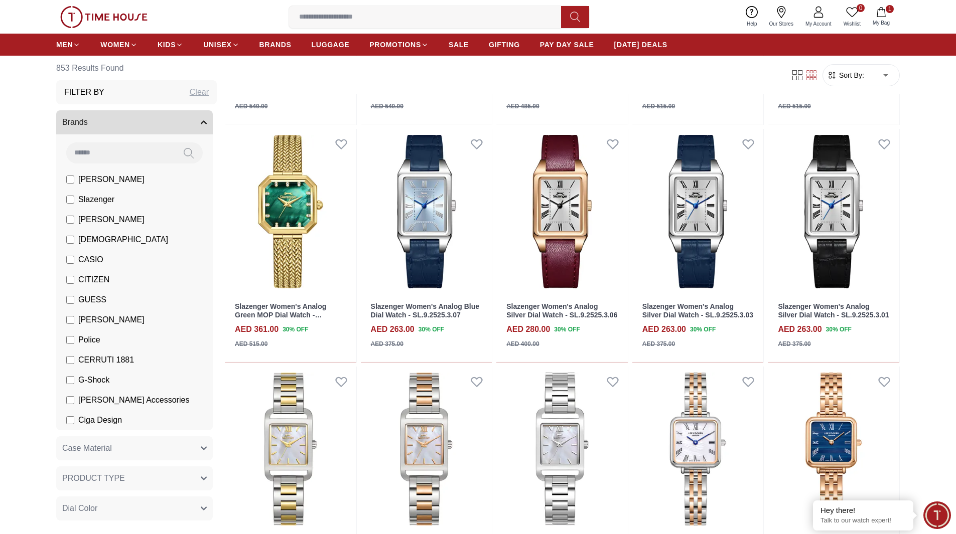
scroll to position [100, 0]
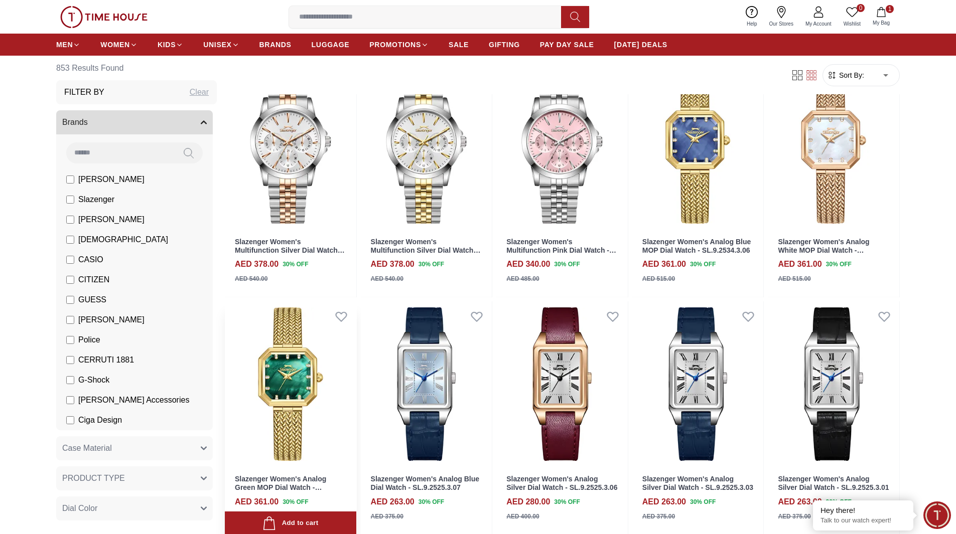
click at [305, 410] on img at bounding box center [290, 384] width 131 height 166
